Goal: Task Accomplishment & Management: Manage account settings

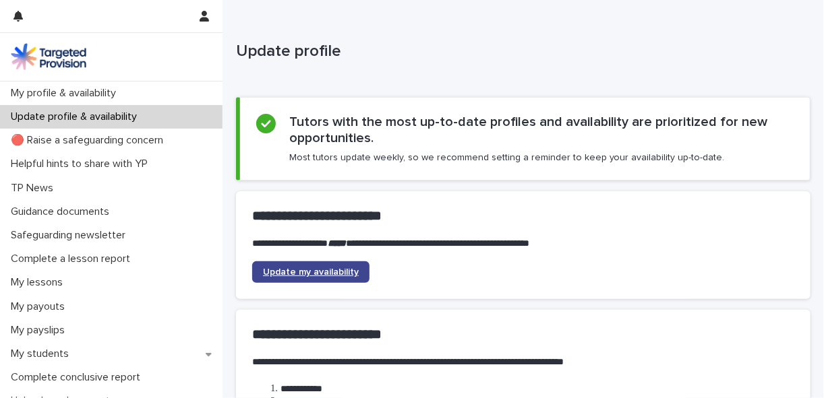
click at [313, 270] on span "Update my availability" at bounding box center [311, 272] width 96 height 9
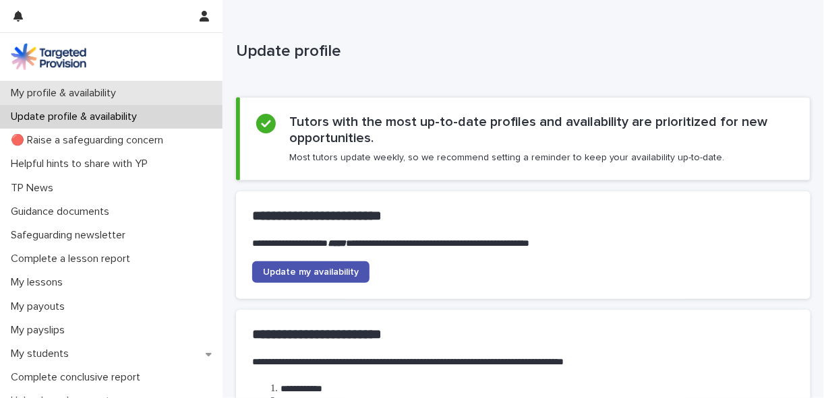
click at [78, 94] on p "My profile & availability" at bounding box center [65, 93] width 121 height 13
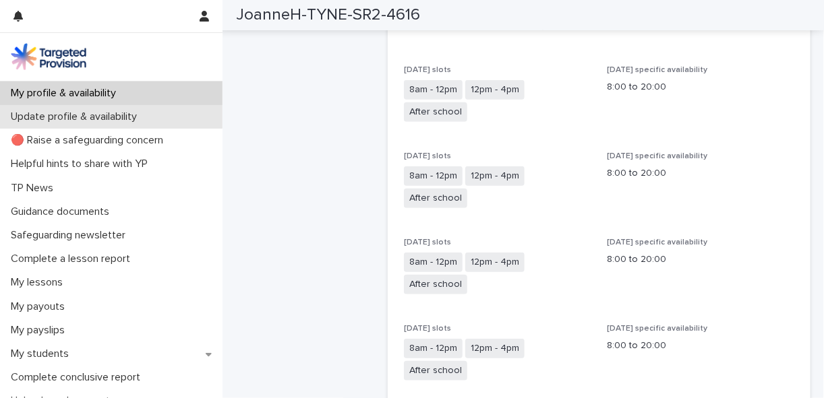
click at [70, 119] on p "Update profile & availability" at bounding box center [76, 117] width 142 height 13
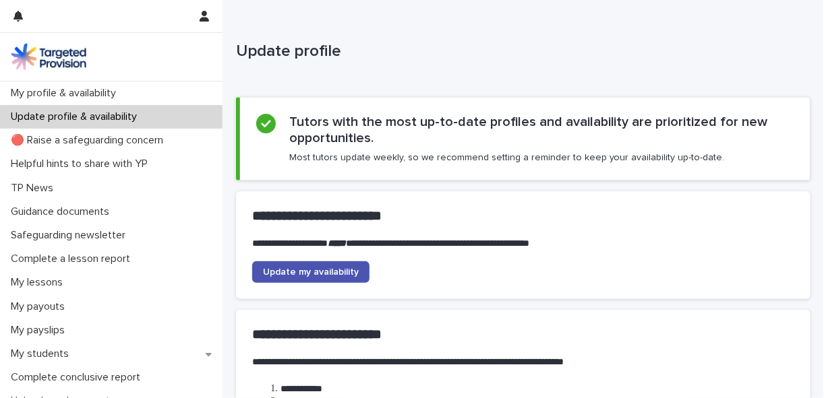
click at [433, 285] on section "**********" at bounding box center [523, 245] width 574 height 108
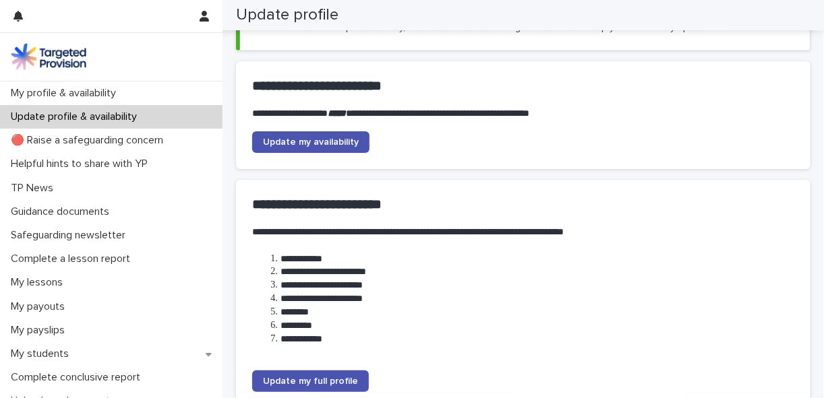
scroll to position [148, 0]
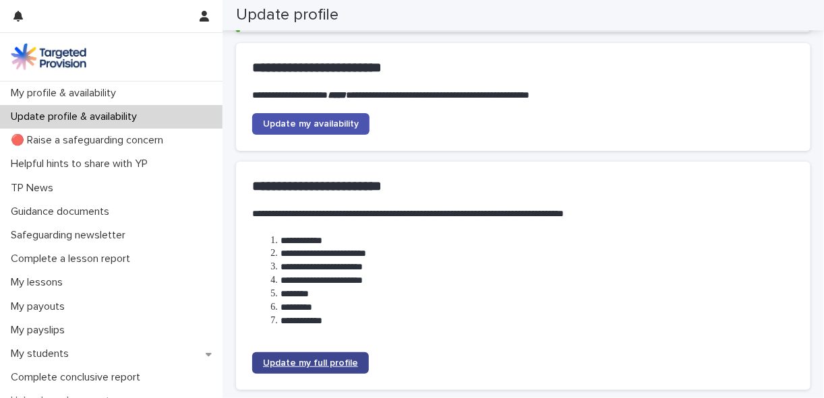
click at [295, 365] on span "Update my full profile" at bounding box center [310, 363] width 95 height 9
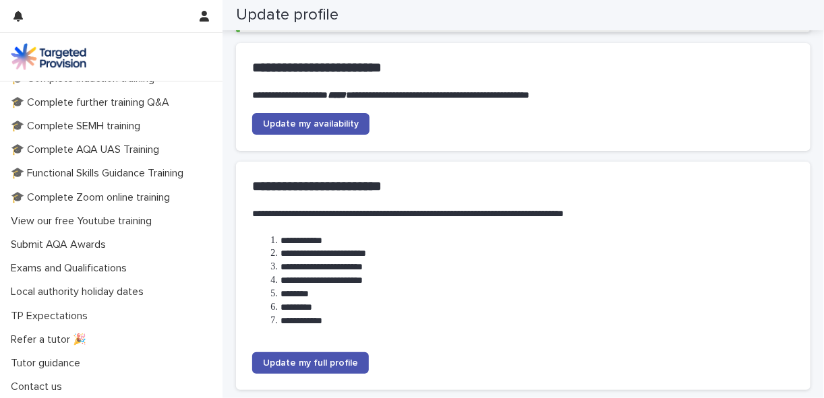
scroll to position [371, 0]
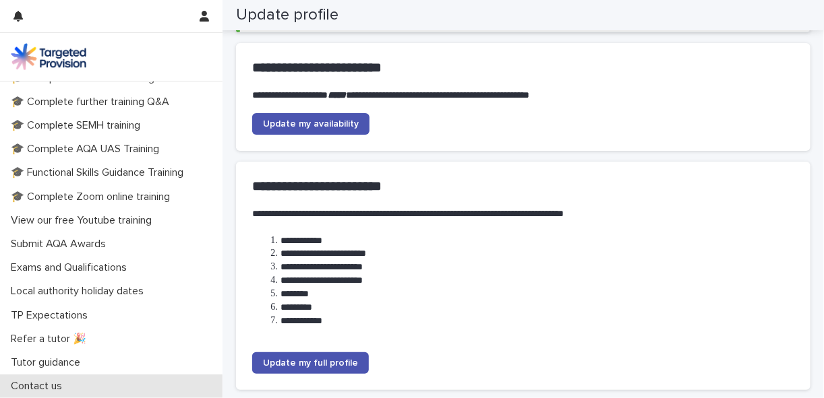
click at [34, 376] on div "Contact us" at bounding box center [111, 387] width 222 height 24
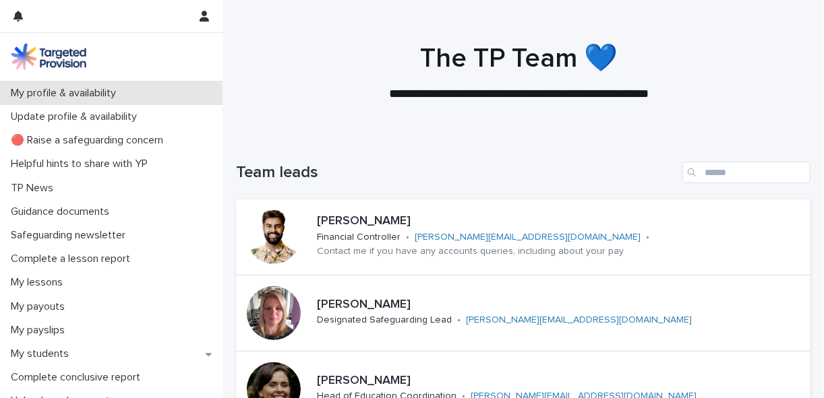
click at [71, 92] on p "My profile & availability" at bounding box center [65, 93] width 121 height 13
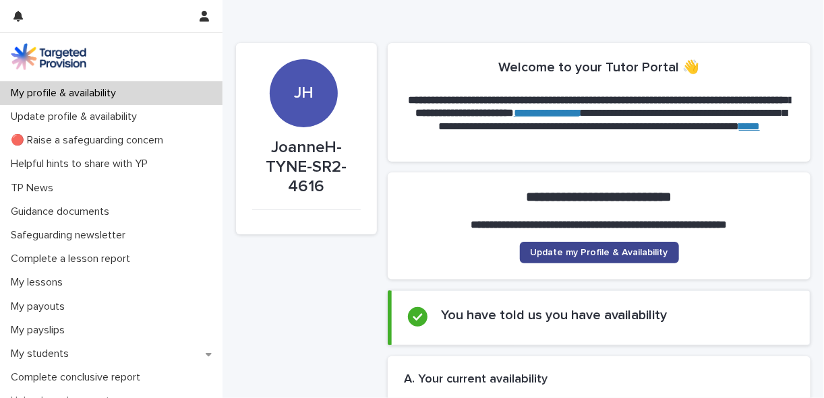
click at [613, 260] on link "Update my Profile & Availability" at bounding box center [599, 253] width 159 height 22
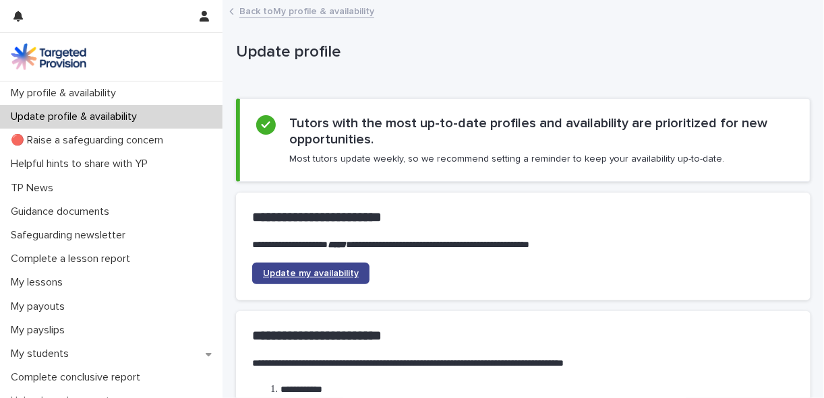
click at [341, 273] on span "Update my availability" at bounding box center [311, 273] width 96 height 9
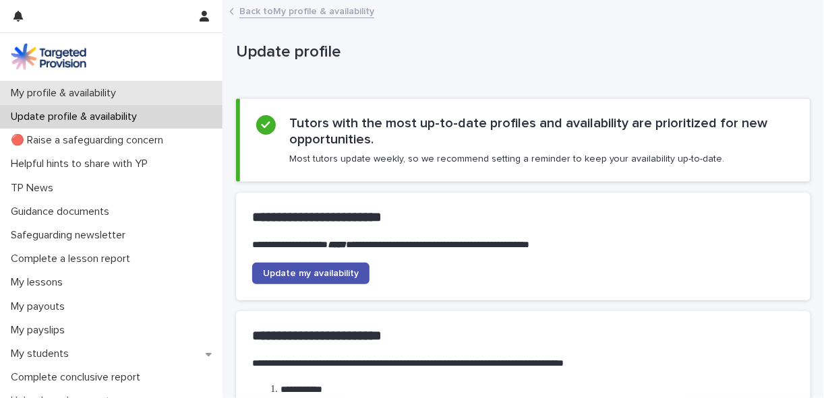
click at [75, 87] on p "My profile & availability" at bounding box center [65, 93] width 121 height 13
